Goal: Task Accomplishment & Management: Complete application form

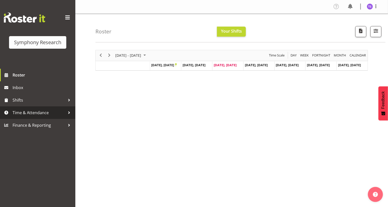
click at [22, 113] on span "Time & Attendance" at bounding box center [39, 113] width 53 height 8
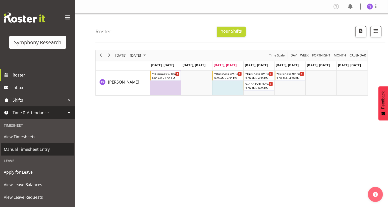
click at [28, 149] on span "Manual Timesheet Entry" at bounding box center [38, 149] width 68 height 8
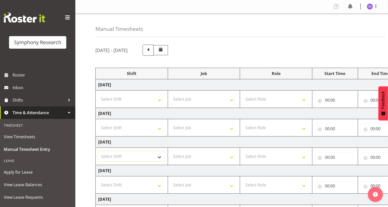
click at [159, 157] on select "Select Shift !!Weekend Residential (Roster IT Shift Label) *Business 9/10am ~ 4…" at bounding box center [131, 156] width 67 height 10
select select "81561"
click at [98, 151] on select "Select Shift !!Weekend Residential (Roster IT Shift Label) *Business 9/10am ~ 4…" at bounding box center [131, 156] width 67 height 10
click at [231, 157] on select "Select Job 550060 IF Admin 553492 World Poll Aus Wave 2 Main 2025 553493 World …" at bounding box center [203, 156] width 67 height 10
select select "10587"
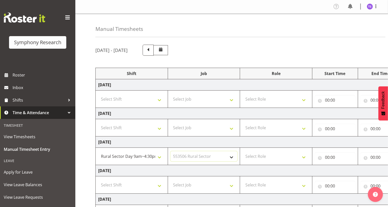
click at [170, 151] on select "Select Job 550060 IF Admin 553492 World Poll Aus Wave 2 Main 2025 553493 World …" at bounding box center [203, 156] width 67 height 10
click at [302, 156] on select "Select Role Briefing Interviewing" at bounding box center [275, 156] width 67 height 10
select select "47"
click at [242, 151] on select "Select Role Briefing Interviewing" at bounding box center [275, 156] width 67 height 10
click at [329, 157] on input "00:00" at bounding box center [335, 157] width 40 height 10
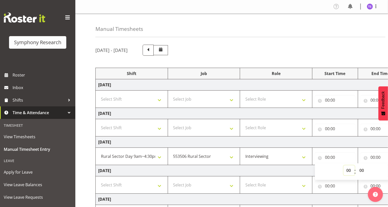
click at [347, 171] on select "00 01 02 03 04 05 06 07 08 09 10 11 12 13 14 15 16 17 18 19 20 21 22 23" at bounding box center [348, 170] width 11 height 10
select select "19"
click at [343, 165] on select "00 01 02 03 04 05 06 07 08 09 10 11 12 13 14 15 16 17 18 19 20 21 22 23" at bounding box center [348, 170] width 11 height 10
type input "19:00"
click at [370, 159] on input "00:00" at bounding box center [380, 157] width 40 height 10
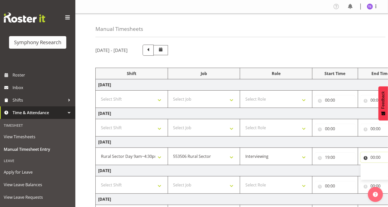
click at [372, 157] on input "00:00" at bounding box center [380, 157] width 40 height 10
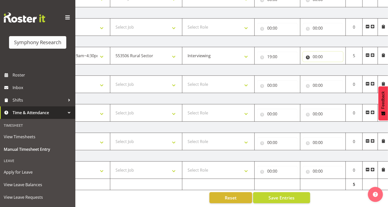
scroll to position [0, 59]
click at [314, 58] on input "00:00" at bounding box center [322, 57] width 40 height 10
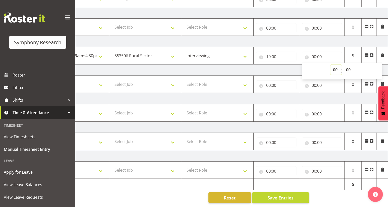
click at [334, 68] on select "00 01 02 03 04 05 06 07 08 09 10 11 12 13 14 15 16 17 18 19 20 21 22 23" at bounding box center [335, 70] width 11 height 10
select select "12"
click at [330, 65] on select "00 01 02 03 04 05 06 07 08 09 10 11 12 13 14 15 16 17 18 19 20 21 22 23" at bounding box center [335, 70] width 11 height 10
type input "12:00"
click at [347, 67] on select "00 01 02 03 04 05 06 07 08 09 10 11 12 13 14 15 16 17 18 19 20 21 22 23 24 25 2…" at bounding box center [348, 70] width 11 height 10
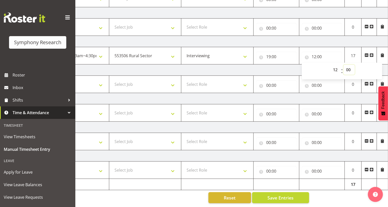
select select "34"
click at [343, 65] on select "00 01 02 03 04 05 06 07 08 09 10 11 12 13 14 15 16 17 18 19 20 21 22 23 24 25 2…" at bounding box center [348, 70] width 11 height 10
type input "12:34"
click at [371, 53] on span at bounding box center [371, 55] width 4 height 4
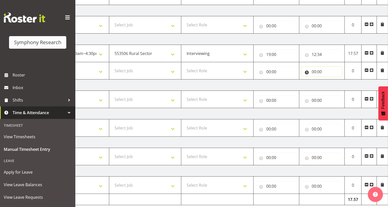
click at [312, 72] on input "00:00" at bounding box center [322, 72] width 40 height 10
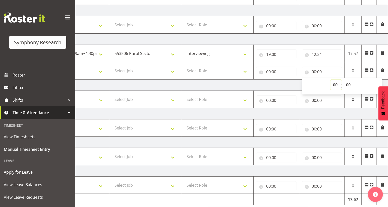
click at [333, 85] on select "00 01 02 03 04 05 06 07 08 09 10 11 12 13 14 15 16 17 18 19 20 21 22 23" at bounding box center [335, 85] width 11 height 10
select select "16"
click at [330, 80] on select "00 01 02 03 04 05 06 07 08 09 10 11 12 13 14 15 16 17 18 19 20 21 22 23" at bounding box center [335, 85] width 11 height 10
type input "16:00"
click at [349, 84] on select "00 01 02 03 04 05 06 07 08 09 10 11 12 13 14 15 16 17 18 19 20 21 22 23 24 25 2…" at bounding box center [348, 85] width 11 height 10
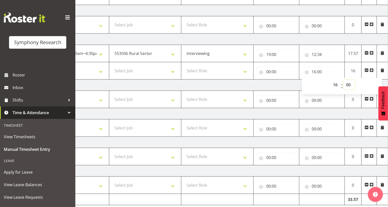
select select "4"
click at [343, 80] on select "00 01 02 03 04 05 06 07 08 09 10 11 12 13 14 15 16 17 18 19 20 21 22 23 24 25 2…" at bounding box center [348, 85] width 11 height 10
type input "16:04"
click at [267, 73] on input "00:00" at bounding box center [276, 72] width 40 height 10
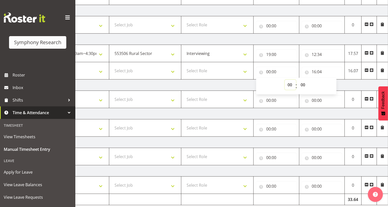
click at [289, 85] on select "00 01 02 03 04 05 06 07 08 09 10 11 12 13 14 15 16 17 18 19 20 21 22 23" at bounding box center [289, 85] width 11 height 10
select select "13"
click at [284, 80] on select "00 01 02 03 04 05 06 07 08 09 10 11 12 13 14 15 16 17 18 19 20 21 22 23" at bounding box center [289, 85] width 11 height 10
type input "13:00"
click at [302, 84] on select "00 01 02 03 04 05 06 07 08 09 10 11 12 13 14 15 16 17 18 19 20 21 22 23 24 25 2…" at bounding box center [302, 85] width 11 height 10
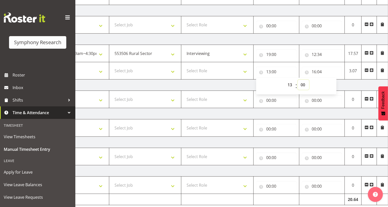
select select "4"
click at [297, 80] on select "00 01 02 03 04 05 06 07 08 09 10 11 12 13 14 15 16 17 18 19 20 21 22 23 24 25 2…" at bounding box center [302, 85] width 11 height 10
type input "13:04"
click at [245, 72] on select "Select Role Briefing Interviewing" at bounding box center [217, 71] width 67 height 10
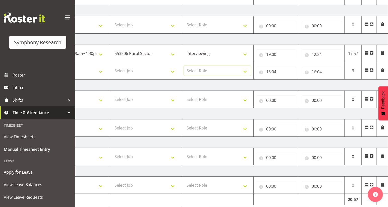
select select "47"
click at [184, 66] on select "Select Role Briefing Interviewing" at bounding box center [217, 71] width 67 height 10
click at [171, 71] on select "Select Job 550060 IF Admin 553492 World Poll Aus Wave 2 Main 2025 553493 World …" at bounding box center [145, 71] width 67 height 10
select select "10587"
click at [112, 66] on select "Select Job 550060 IF Admin 553492 World Poll Aus Wave 2 Main 2025 553493 World …" at bounding box center [145, 71] width 67 height 10
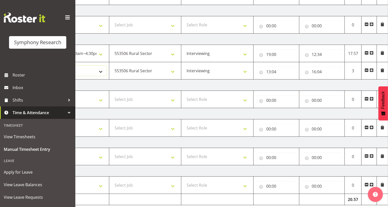
click at [99, 72] on select "Select Shift !!Weekend Residential (Roster IT Shift Label) *Business 9/10am ~ 4…" at bounding box center [72, 71] width 67 height 10
select select "81561"
click at [39, 66] on select "Select Shift !!Weekend Residential (Roster IT Shift Label) *Business 9/10am ~ 4…" at bounding box center [72, 71] width 67 height 10
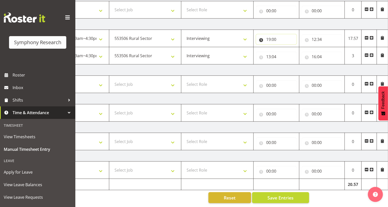
click at [268, 37] on input "19:00" at bounding box center [276, 39] width 40 height 10
click at [289, 48] on select "00 01 02 03 04 05 06 07 08 09 10 11 12 13 14 15 16 17 18 19 20 21 22 23" at bounding box center [289, 52] width 11 height 10
select select "9"
click at [284, 47] on select "00 01 02 03 04 05 06 07 08 09 10 11 12 13 14 15 16 17 18 19 20 21 22 23" at bounding box center [289, 52] width 11 height 10
type input "09:00"
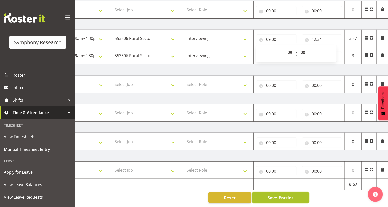
click at [282, 194] on span "Save Entries" at bounding box center [280, 197] width 26 height 7
